Goal: Find contact information: Find contact information

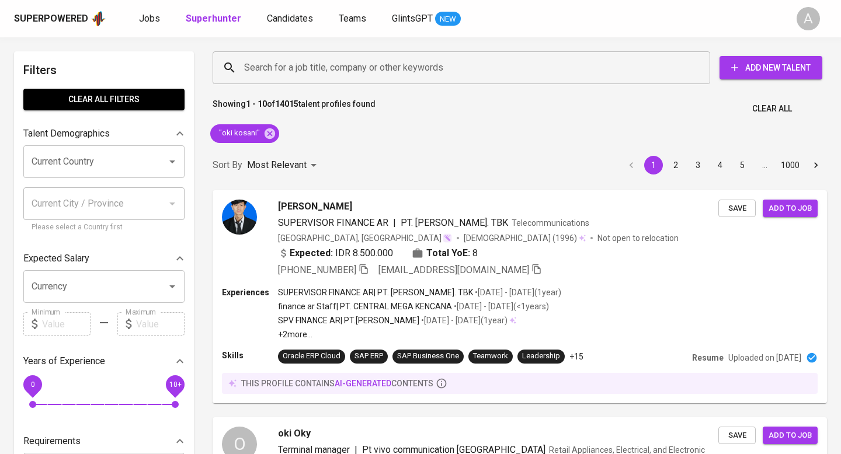
click at [770, 102] on span "Clear All" at bounding box center [772, 109] width 40 height 15
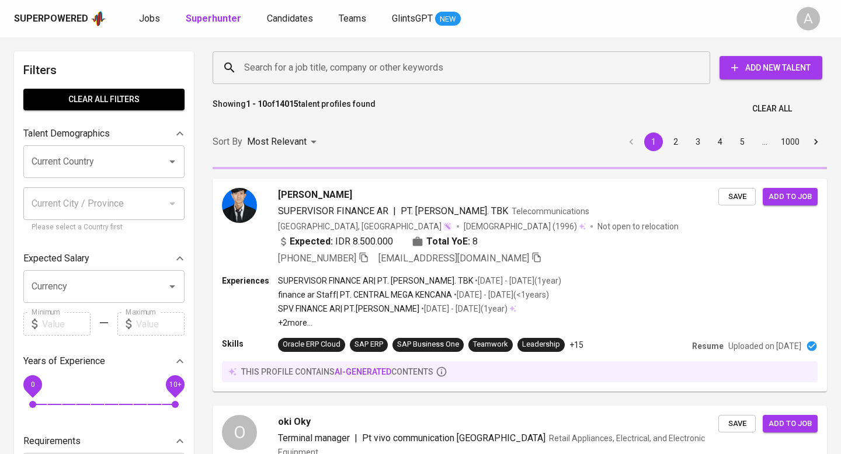
click at [399, 71] on input "Search for a job title, company or other keywords" at bounding box center [464, 68] width 446 height 22
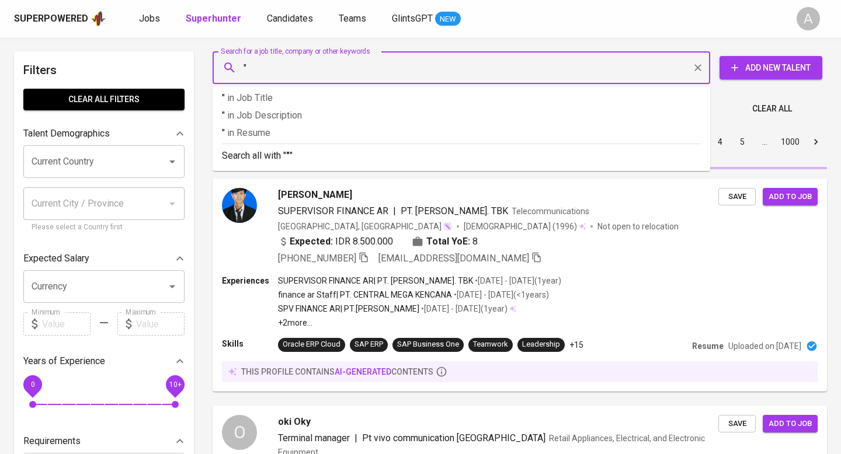
paste input "Sity Allza"
type input ""Sity Allza""
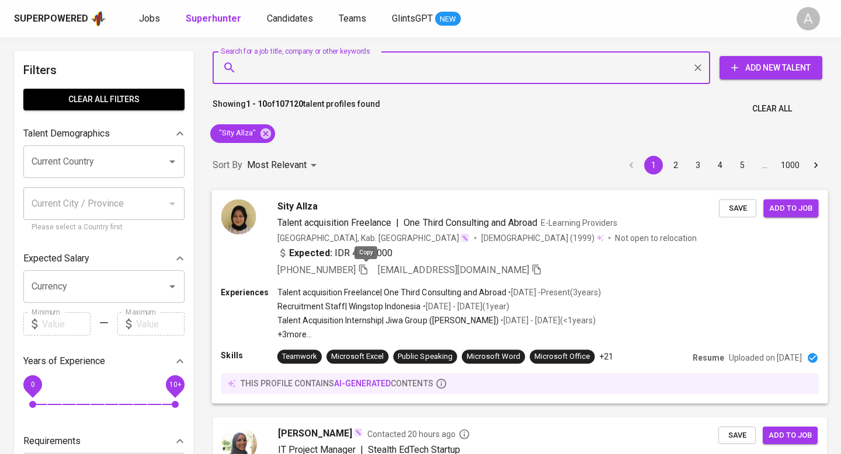
click at [364, 273] on icon "button" at bounding box center [363, 269] width 11 height 11
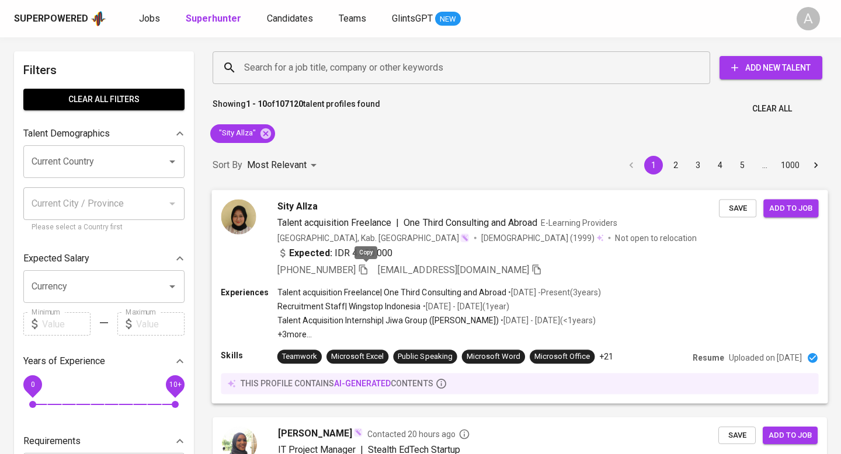
click at [363, 267] on icon "button" at bounding box center [363, 269] width 11 height 11
click at [775, 109] on span "Clear All" at bounding box center [772, 109] width 40 height 15
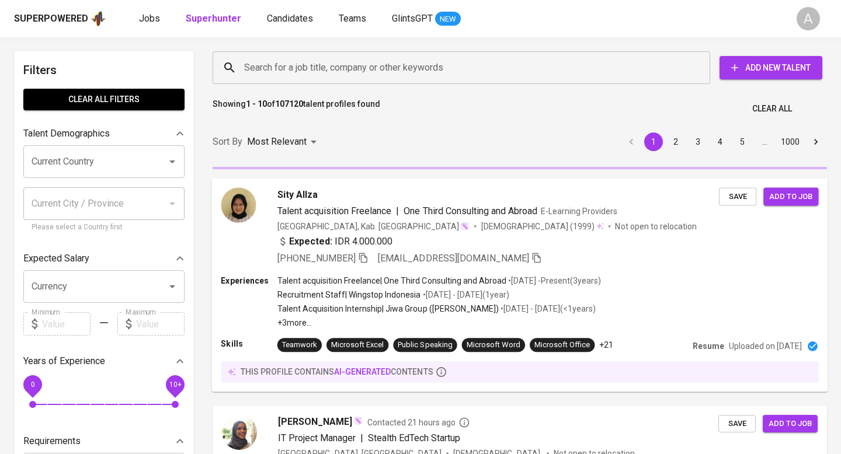
click at [466, 64] on input "Search for a job title, company or other keywords" at bounding box center [464, 68] width 446 height 22
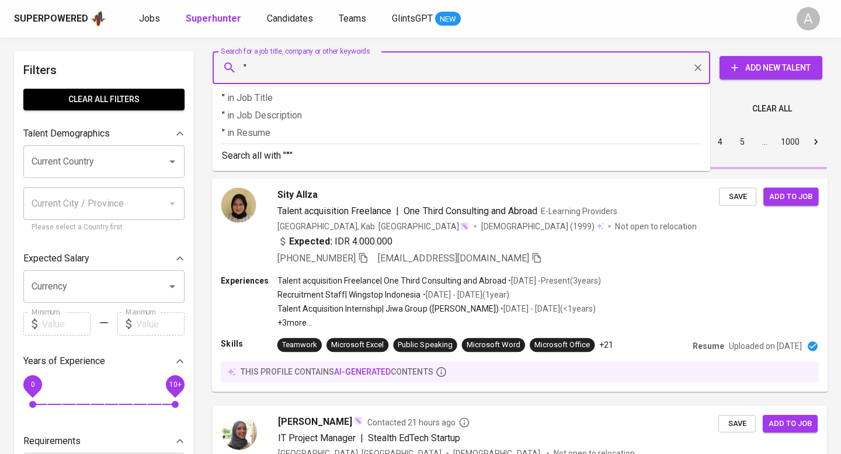
paste input "Nurul [PERSON_NAME]"
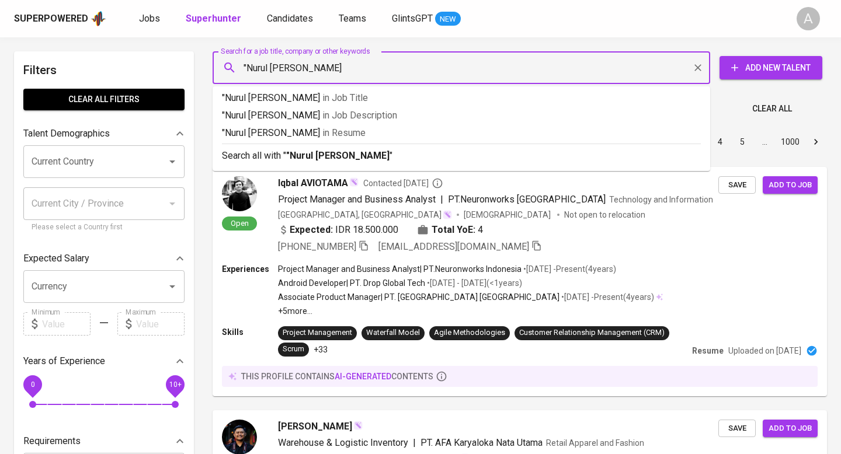
type input ""Nurul [PERSON_NAME]""
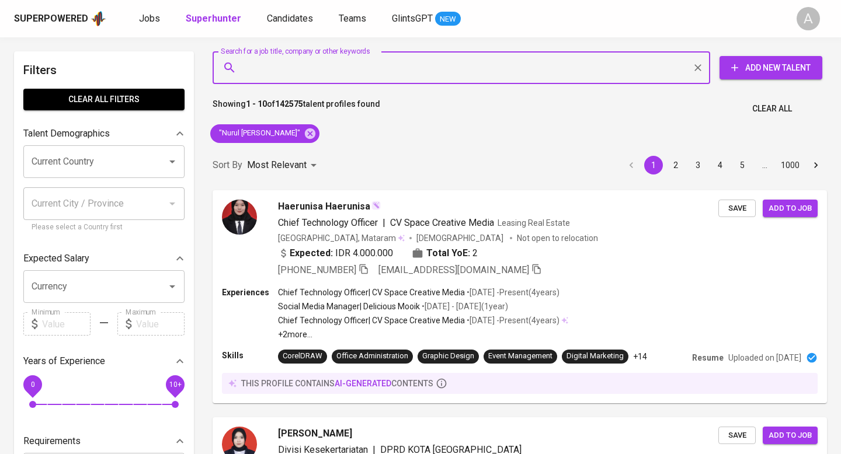
click at [763, 102] on span "Clear All" at bounding box center [772, 109] width 40 height 15
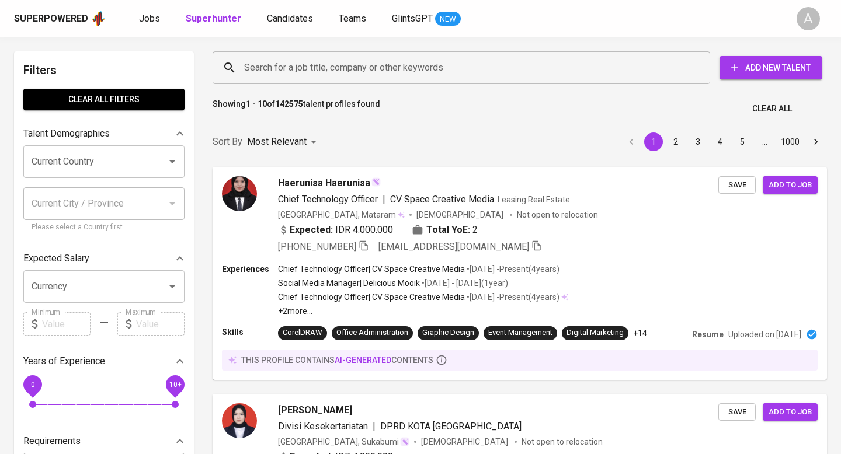
click at [430, 61] on input "Search for a job title, company or other keywords" at bounding box center [464, 68] width 446 height 22
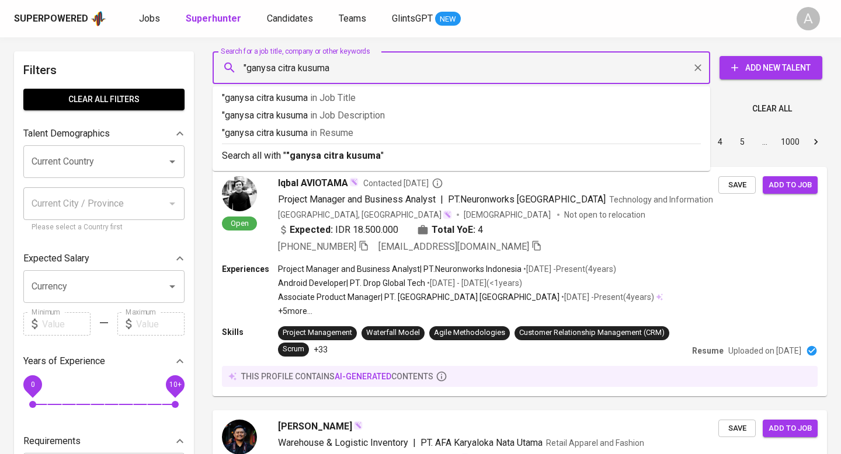
type input ""ganysa citra kusuma""
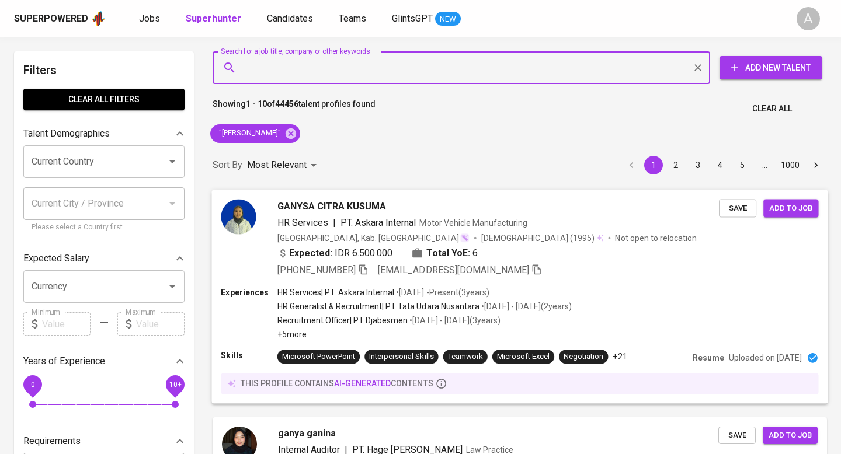
click at [359, 270] on span "[PHONE_NUMBER]" at bounding box center [322, 270] width 91 height 14
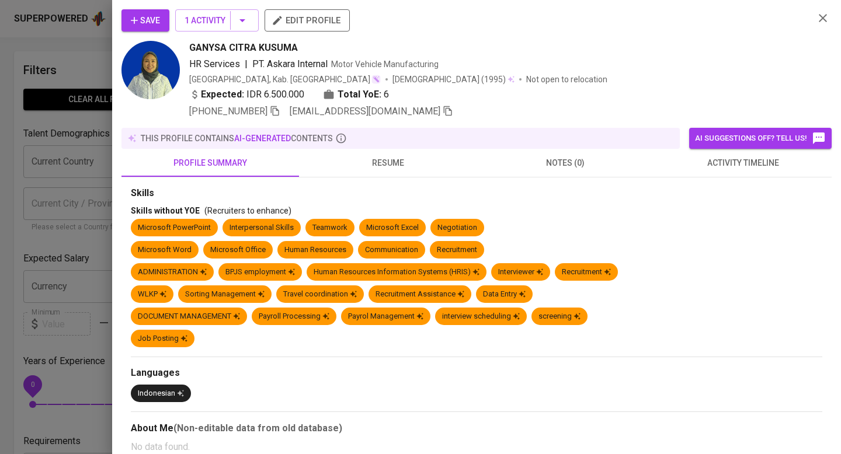
click at [821, 19] on icon "button" at bounding box center [822, 18] width 8 height 8
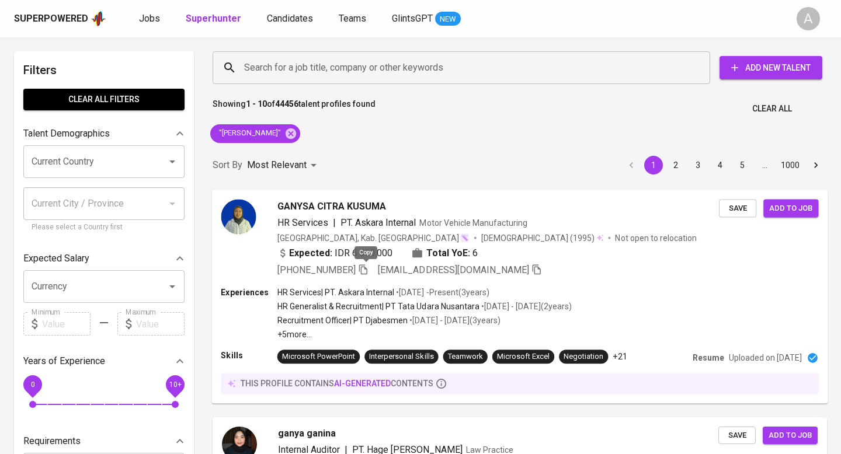
click at [367, 271] on icon "button" at bounding box center [363, 269] width 8 height 10
